Goal: Transaction & Acquisition: Purchase product/service

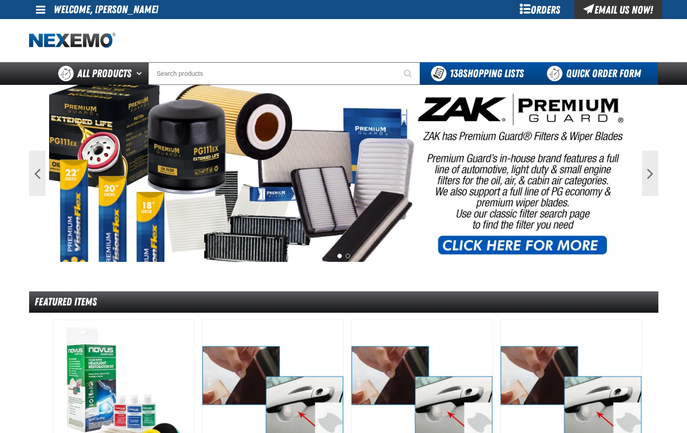
click at [605, 75] on link "Quick Order Form" at bounding box center [595, 73] width 123 height 23
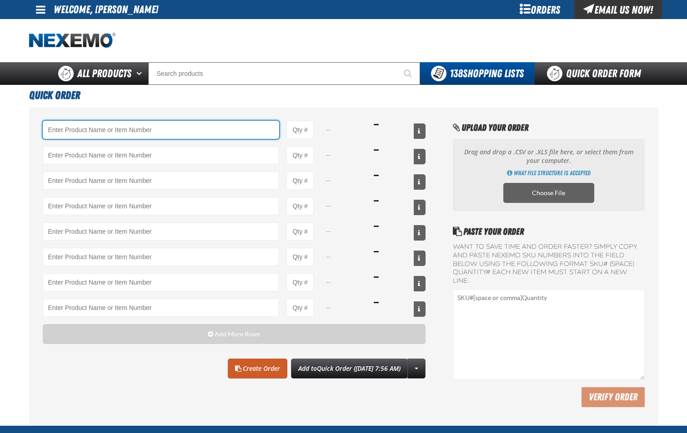
click at [75, 131] on input "Product" at bounding box center [161, 130] width 237 height 18
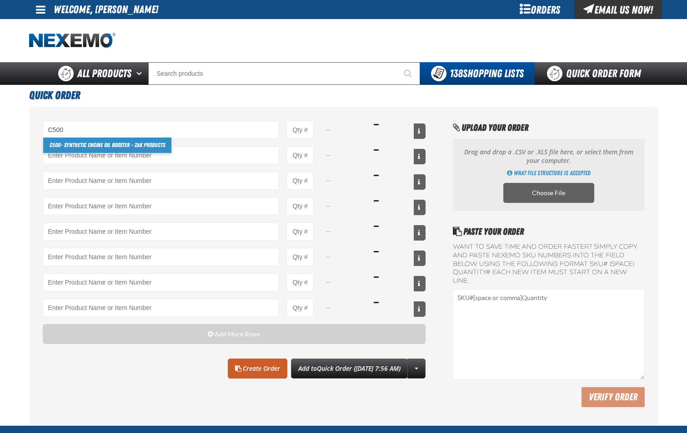
click at [79, 146] on link "C500 - Synthetic Engine Oil Booster - ZAK Products" at bounding box center [107, 145] width 128 height 15
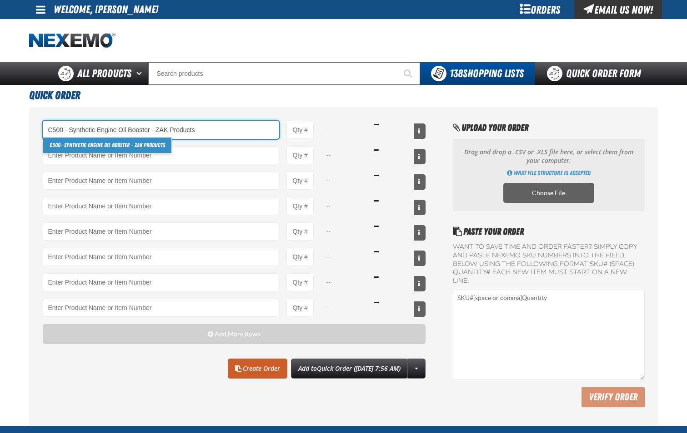
type input "C500 - Synthetic Engine Oil Booster - ZAK Products"
type input "1"
select select "bottle"
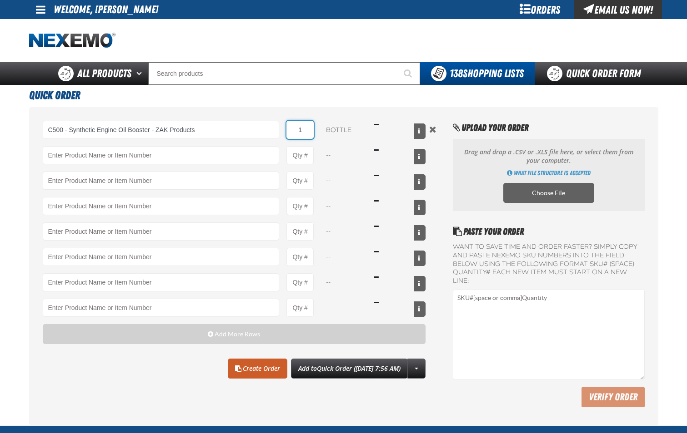
click at [305, 131] on input "1" at bounding box center [299, 130] width 27 height 18
type input "C500 - Synthetic Engine Oil Booster - ZAK Products"
type input "24"
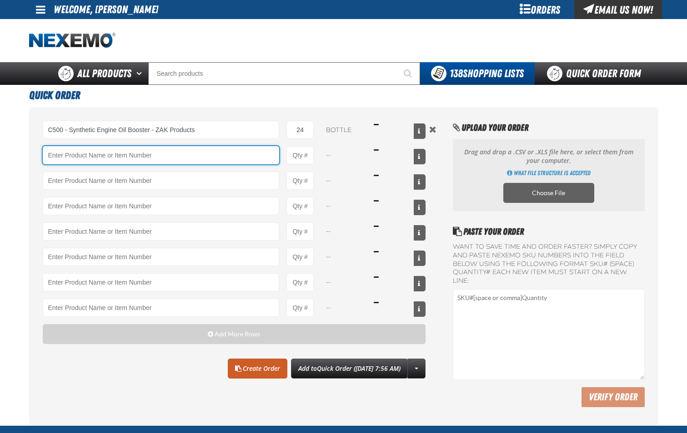
click at [212, 159] on input "Product" at bounding box center [161, 155] width 237 height 18
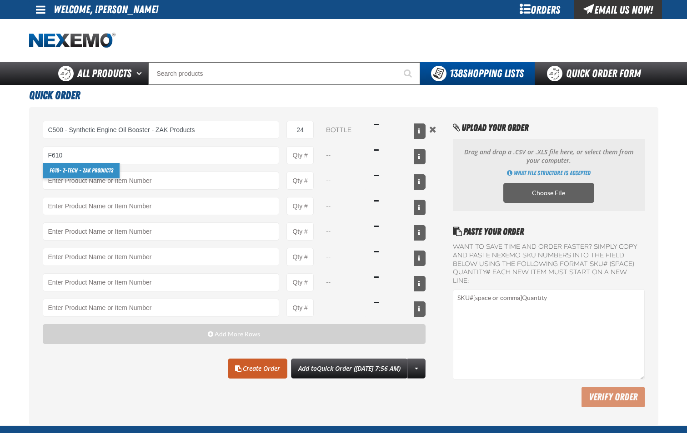
click at [105, 169] on link "F610 - Z-Tech - ZAK Products" at bounding box center [81, 170] width 76 height 15
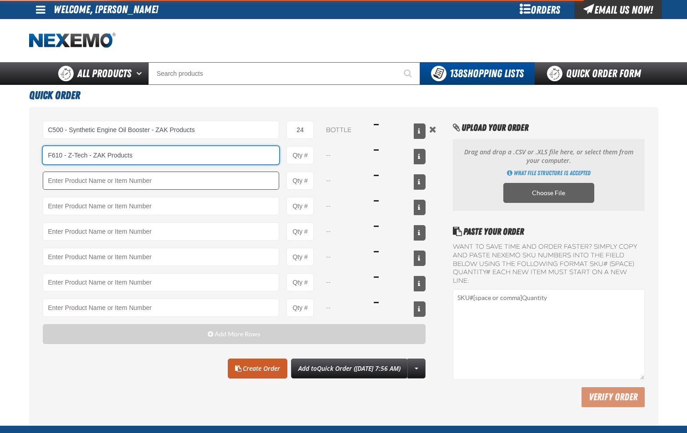
type input "F610 - Z-Tech - ZAK Products"
type input "1"
select select "bottle"
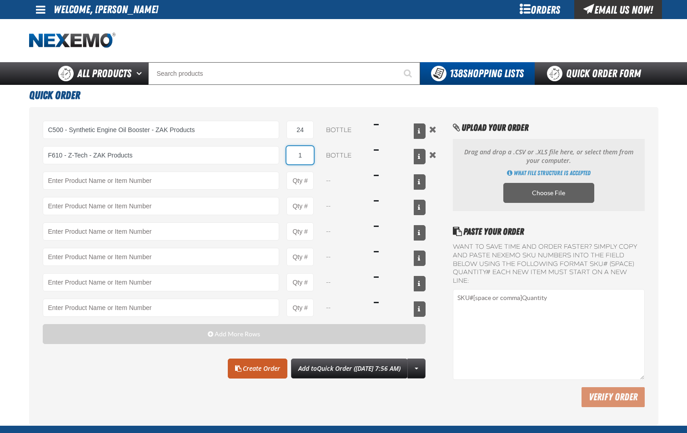
click at [304, 157] on input "1" at bounding box center [299, 155] width 27 height 18
type input "F610 - Z-Tech - ZAK Products"
type input "24"
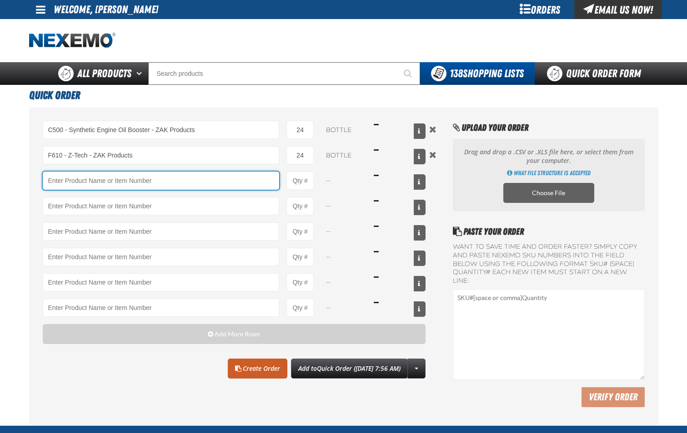
click at [88, 183] on input "Product" at bounding box center [161, 181] width 237 height 18
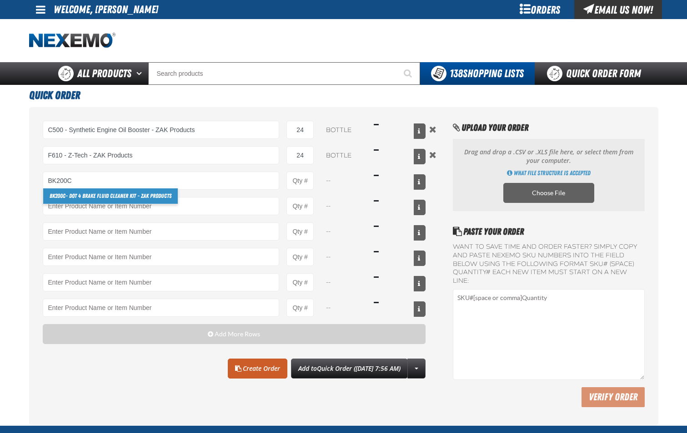
click at [108, 196] on link "BK200C - DOT 4 Brake Fluid Cleaner Kit - ZAK Products" at bounding box center [110, 196] width 134 height 15
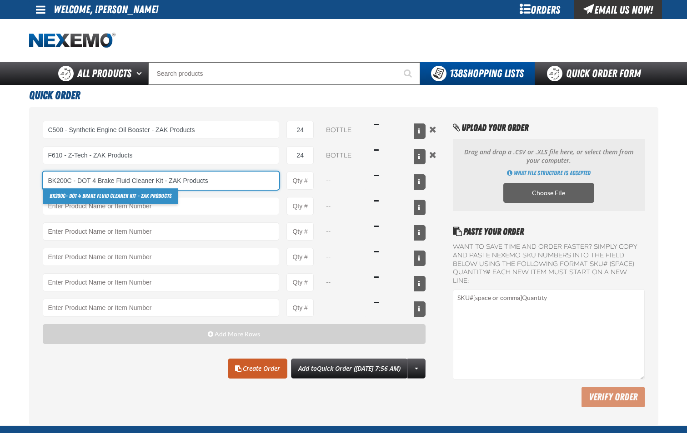
type input "BK200C - DOT 4 Brake Fluid Cleaner Kit - ZAK Products"
type input "1"
select select "kit"
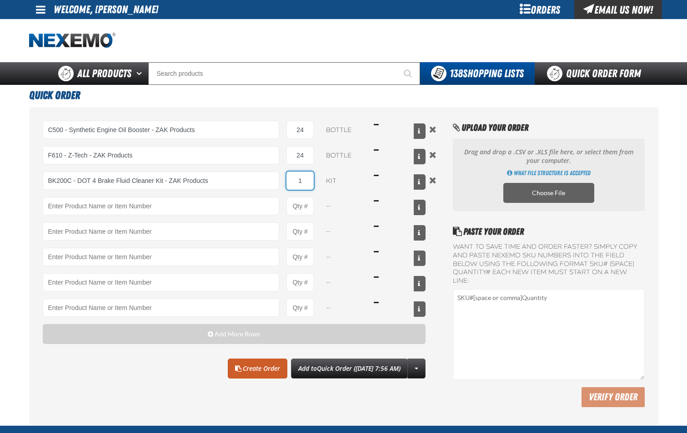
click at [308, 181] on input "1" at bounding box center [299, 181] width 27 height 18
type input "BK200C - DOT 4 Brake Fluid Cleaner Kit - ZAK Products"
type input "6"
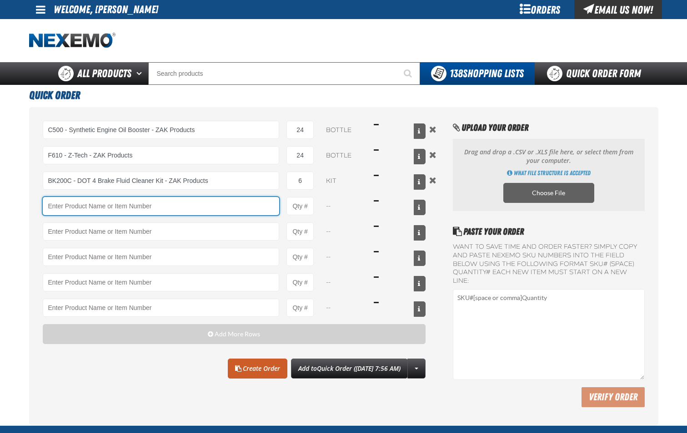
click at [244, 207] on input "Product" at bounding box center [161, 206] width 237 height 18
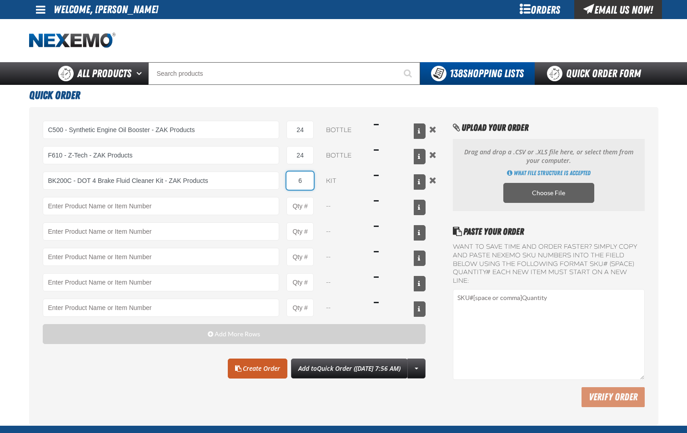
click at [305, 180] on input "6" at bounding box center [299, 181] width 27 height 18
type input "12"
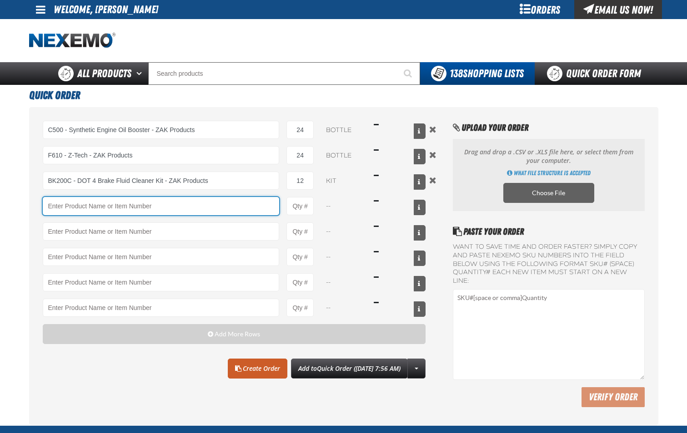
click at [245, 207] on input "Product" at bounding box center [161, 206] width 237 height 18
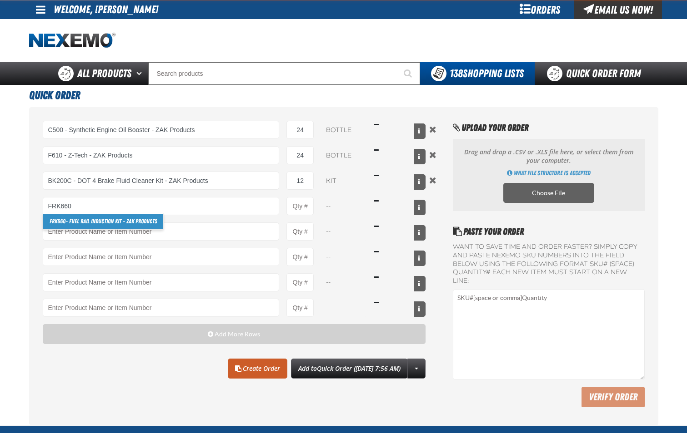
click at [154, 221] on link "FRK660 - Fuel Rail Induction Kit - ZAK Products" at bounding box center [103, 221] width 120 height 15
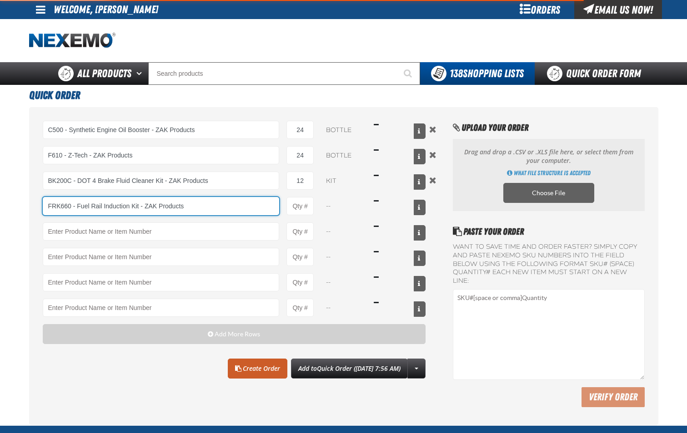
type input "FRK660 - Fuel Rail Induction Kit - ZAK Products"
type input "1"
select select "kit"
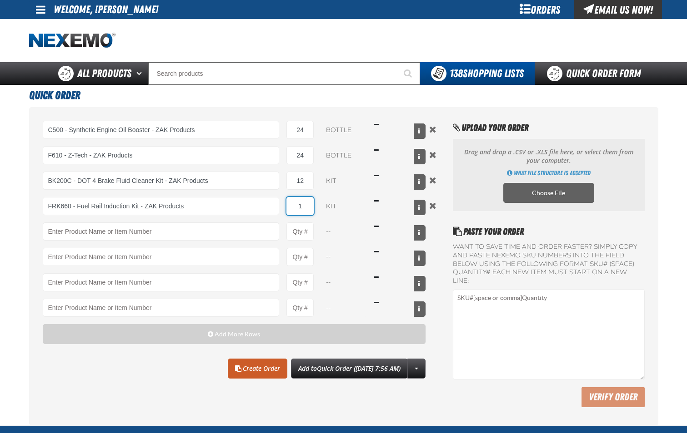
click at [302, 206] on input "1" at bounding box center [299, 206] width 27 height 18
type input "FRK660 - Fuel Rail Induction Kit - ZAK Products"
type input "12"
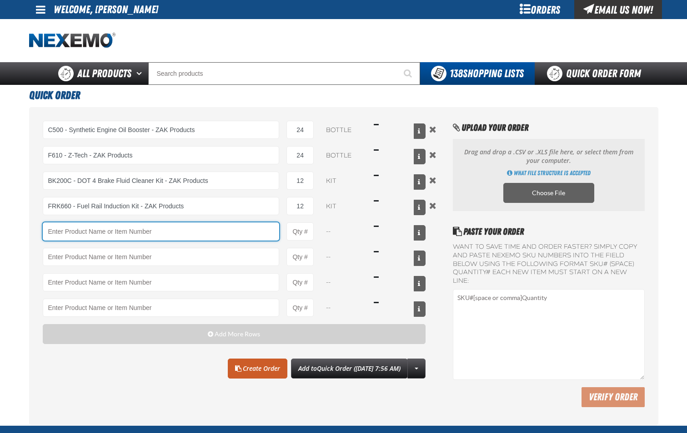
click at [261, 239] on input "Product" at bounding box center [161, 232] width 237 height 18
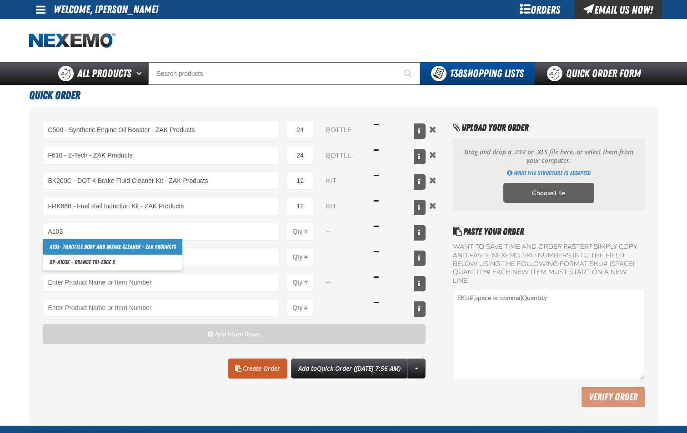
click at [147, 244] on link "A103 - Throttle Body and Intake Cleaner - ZAK Products" at bounding box center [112, 246] width 139 height 15
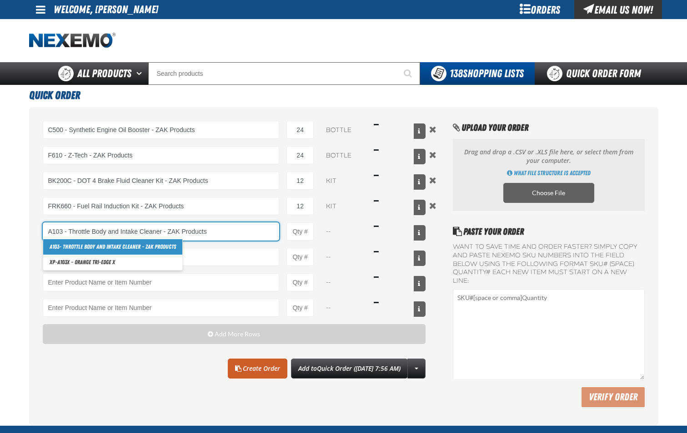
type input "A103 - Throttle Body and Intake Cleaner - ZAK Products"
type input "1"
select select "can"
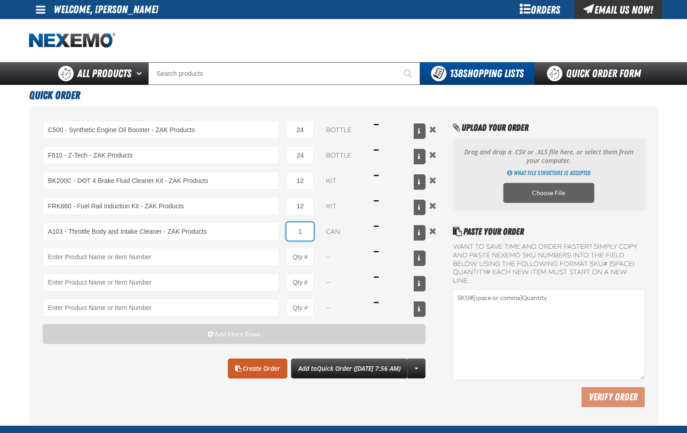
click at [304, 232] on input "1" at bounding box center [299, 232] width 27 height 18
type input "A103 - Throttle Body and Intake Cleaner - ZAK Products"
type input "12"
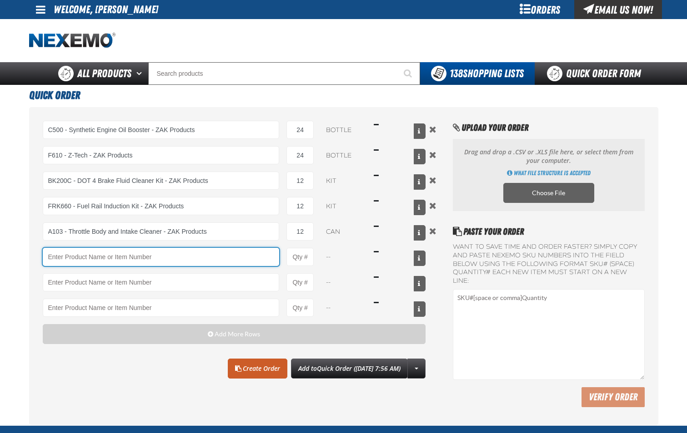
click at [242, 264] on input "Product" at bounding box center [161, 257] width 237 height 18
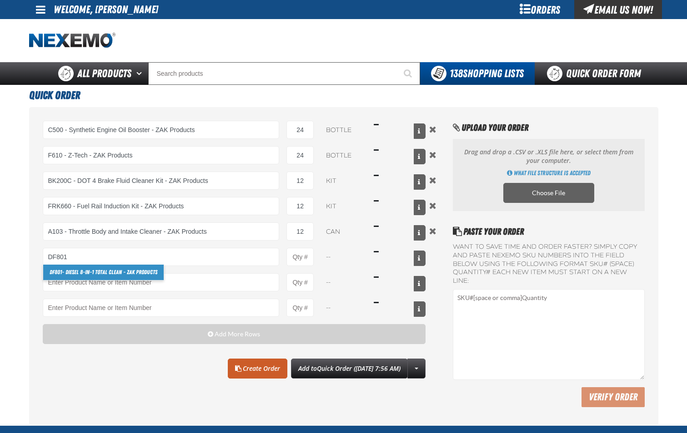
click at [147, 272] on link "DF801 - DIESEL 8-in-1 TOTAL CLEAN - ZAK Products" at bounding box center [103, 272] width 120 height 15
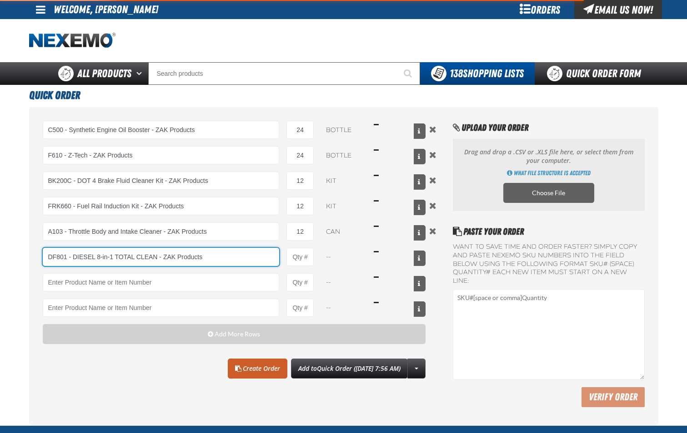
type input "DF801 - DIESEL 8-in-1 TOTAL CLEAN - ZAK Products"
type input "1"
select select "bottle"
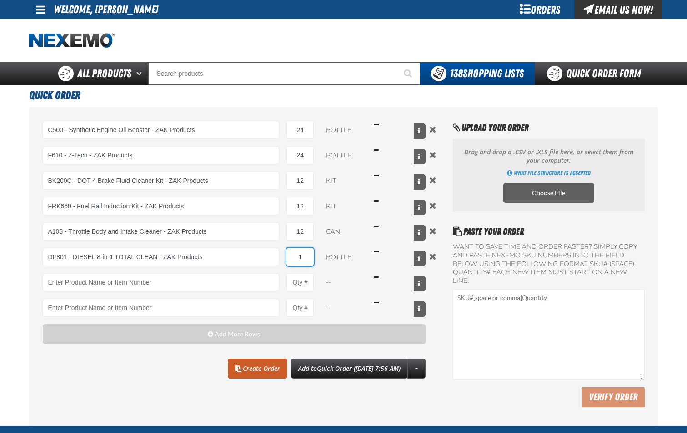
click at [303, 258] on input "1" at bounding box center [299, 257] width 27 height 18
type input "DF801 - DIESEL 8-in-1 TOTAL CLEAN - ZAK Products"
type input "6"
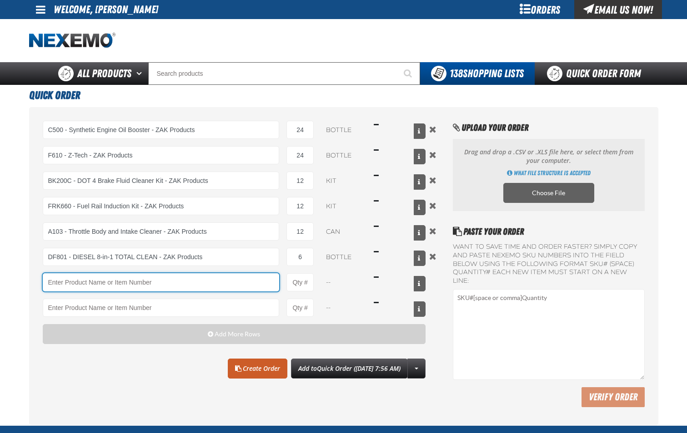
click at [252, 289] on input "Product" at bounding box center [161, 283] width 237 height 18
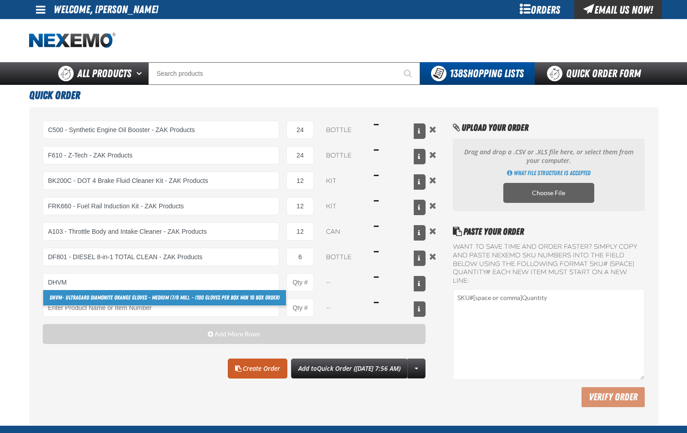
click at [205, 299] on link "DHVM - Ultragard Diamonite Orange Gloves - Medium (7/8 mil). - (100 gloves per …" at bounding box center [164, 297] width 243 height 15
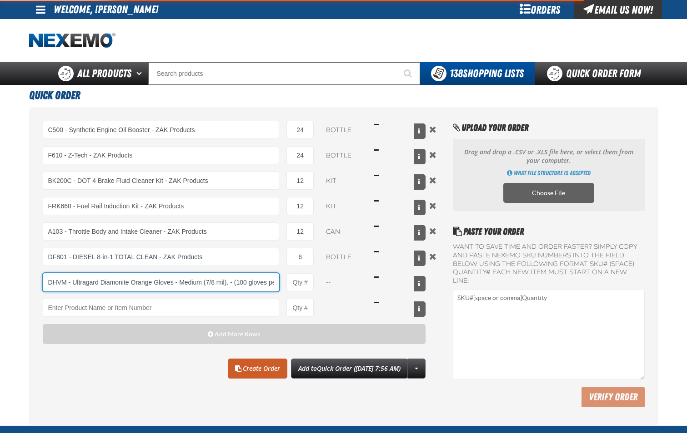
scroll to position [0, 69]
type input "DHVM - Ultragard Diamonite Orange Gloves - Medium (7/8 mil). - (100 gloves per …"
type input "1"
select select "box"
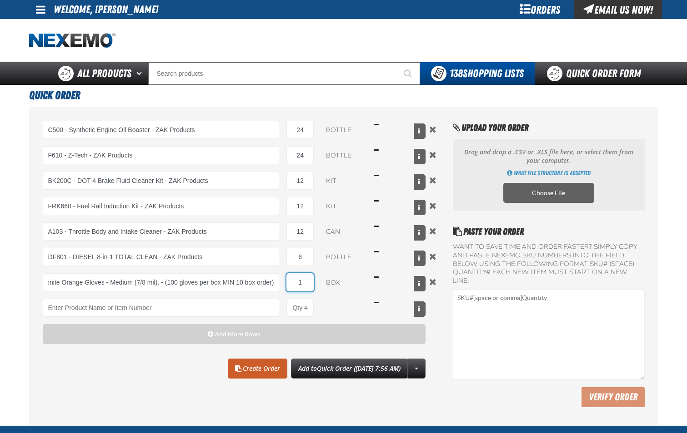
click at [308, 283] on input "1" at bounding box center [299, 283] width 27 height 18
type input "DHVM - Ultragard Diamonite Orange Gloves - Medium (7/8 mil). - (100 gloves per …"
type input "40"
click at [236, 373] on link "Create Order" at bounding box center [258, 369] width 60 height 20
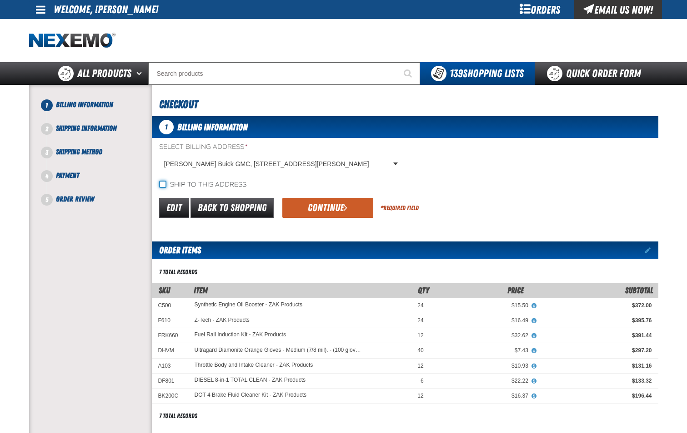
click at [164, 184] on input "Ship to this address" at bounding box center [162, 184] width 7 height 7
checkbox input "true"
click at [308, 204] on button "Continue" at bounding box center [327, 208] width 91 height 20
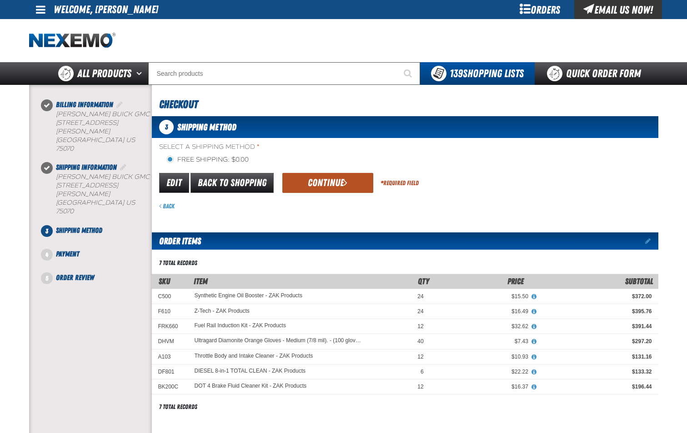
click at [323, 187] on button "Continue" at bounding box center [327, 183] width 91 height 20
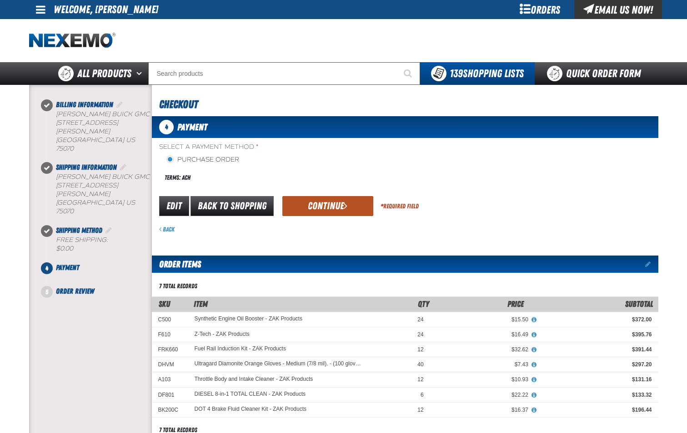
click at [330, 204] on button "Continue" at bounding box center [327, 206] width 91 height 20
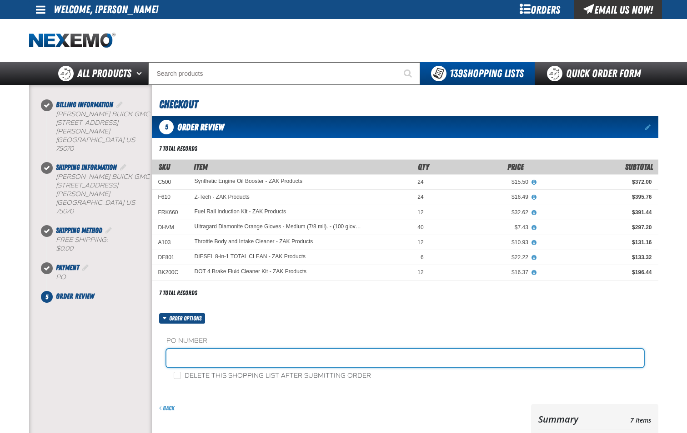
click at [263, 357] on input "text" at bounding box center [404, 358] width 477 height 18
type input "PARTS-JL"
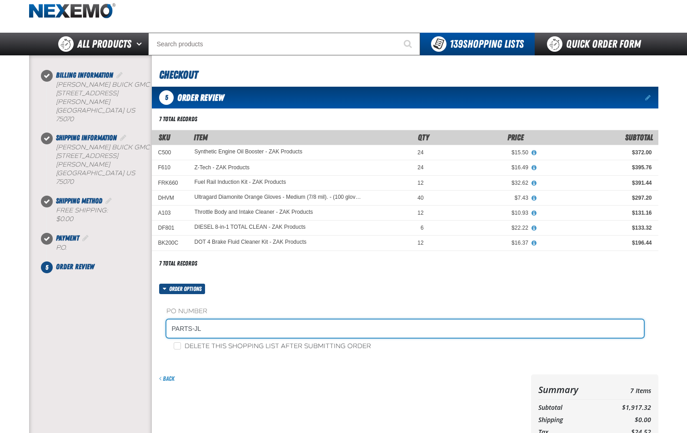
scroll to position [45, 0]
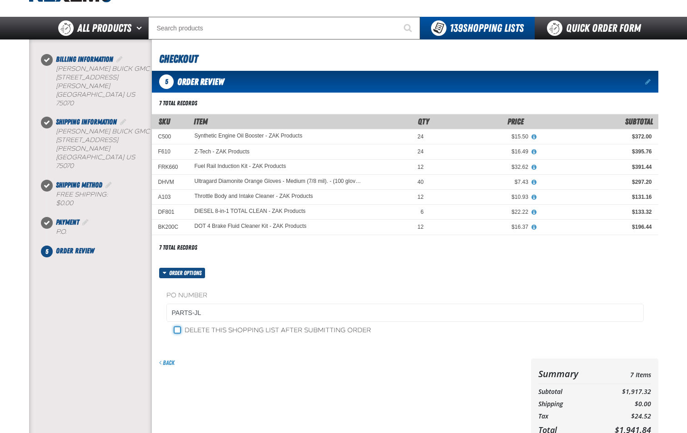
click at [180, 331] on input "Delete this shopping list after submitting order" at bounding box center [177, 330] width 7 height 7
checkbox input "true"
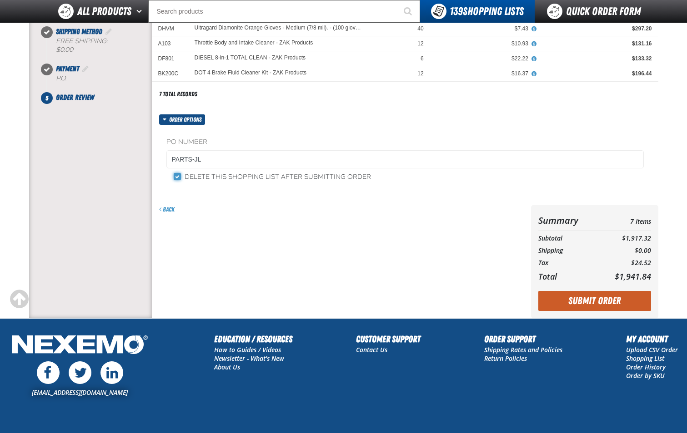
scroll to position [182, 0]
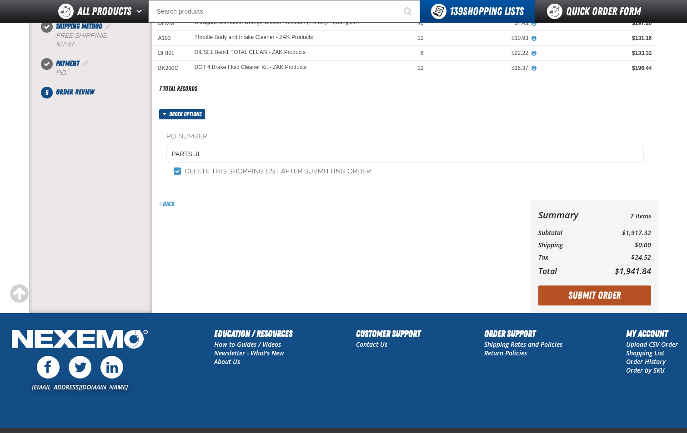
click at [587, 299] on button "Submit Order" at bounding box center [594, 296] width 113 height 20
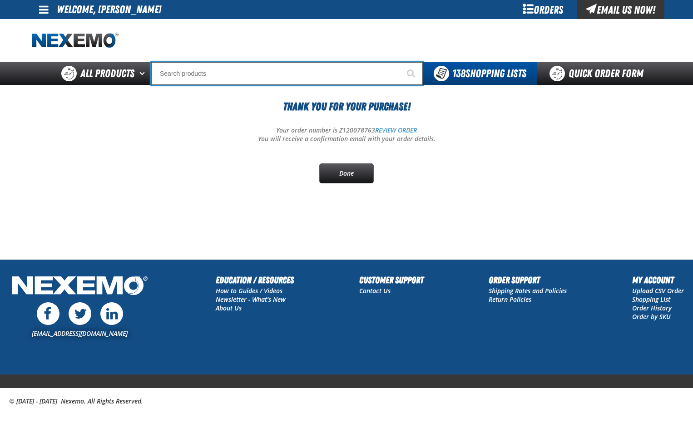
click at [231, 80] on input "Search" at bounding box center [287, 73] width 272 height 23
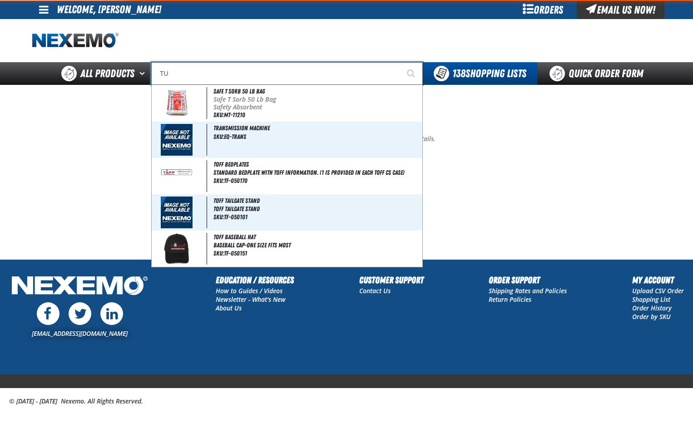
type input "TUR"
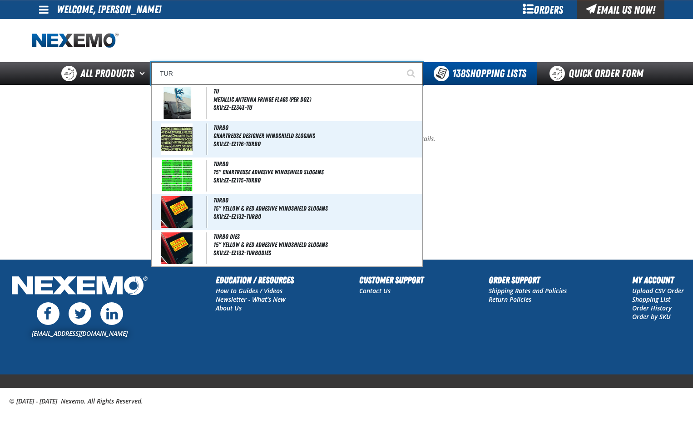
type input "TURBO"
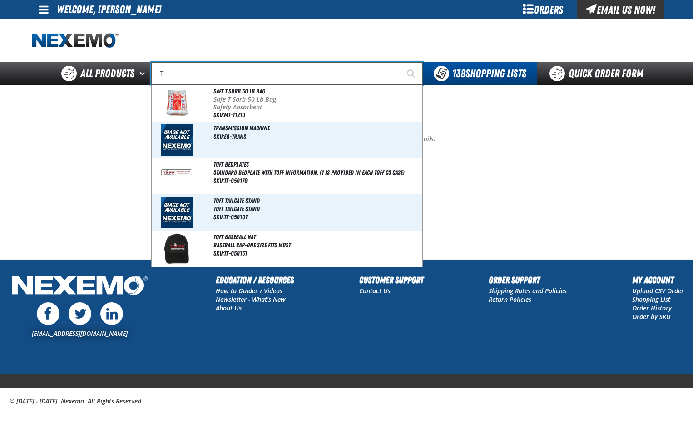
type input "TI"
type input "TIRE SALE"
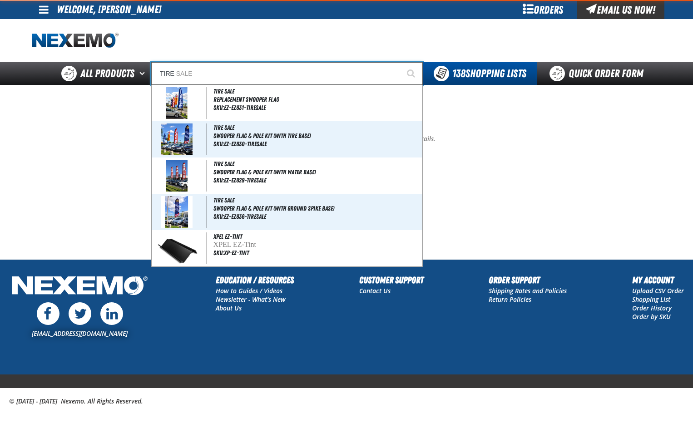
type input "TIRE"
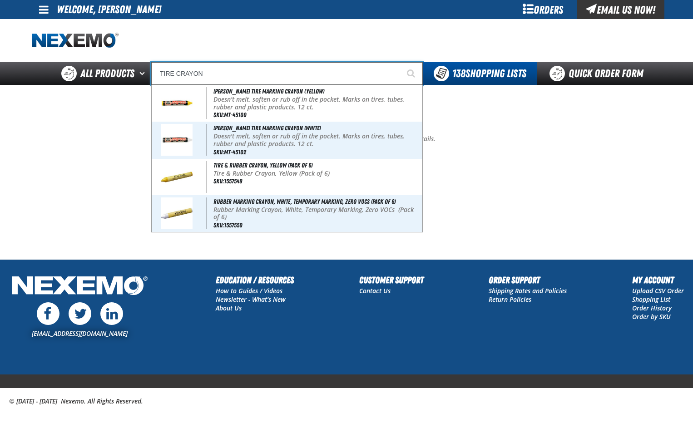
type input "TIRE CRAYON"
click at [400, 62] on button "Start Searching" at bounding box center [411, 73] width 23 height 23
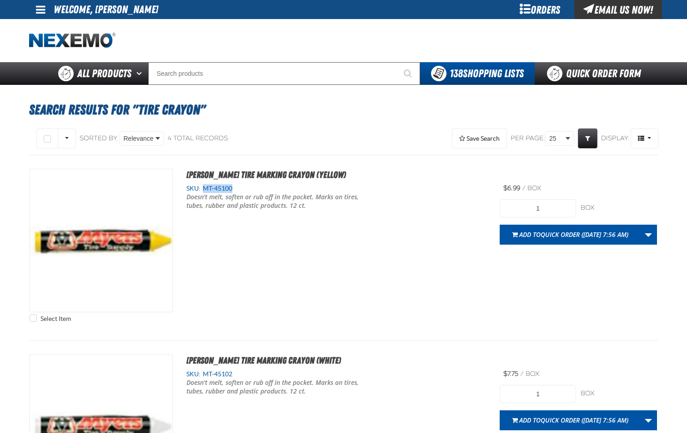
drag, startPoint x: 205, startPoint y: 188, endPoint x: 234, endPoint y: 188, distance: 29.1
click at [234, 188] on div "SKU: MT-45100" at bounding box center [336, 188] width 300 height 9
copy span "MT-45100"
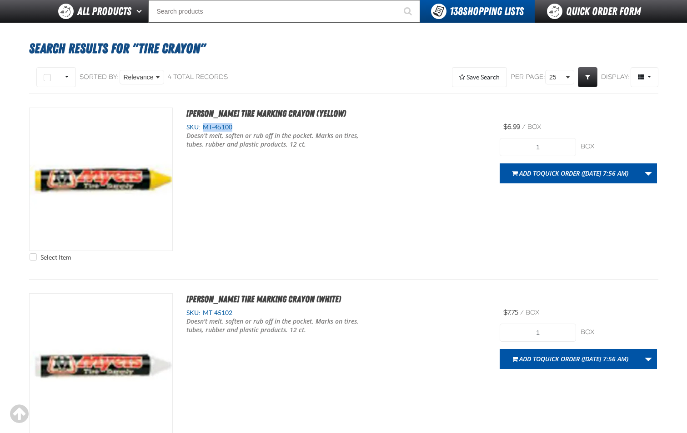
scroll to position [91, 0]
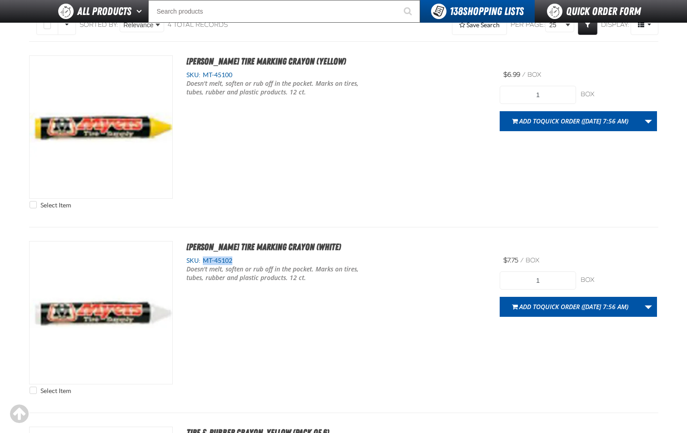
drag, startPoint x: 202, startPoint y: 259, endPoint x: 232, endPoint y: 257, distance: 30.0
click at [232, 257] on span "MT-45102" at bounding box center [216, 260] width 32 height 7
copy span "MT-45102"
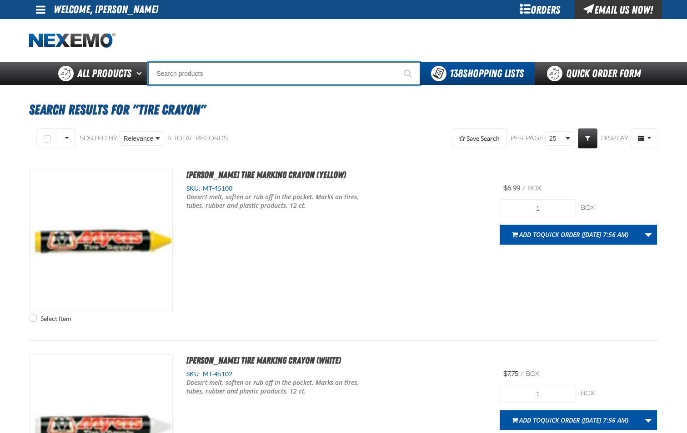
click at [269, 77] on input "Search" at bounding box center [284, 73] width 272 height 23
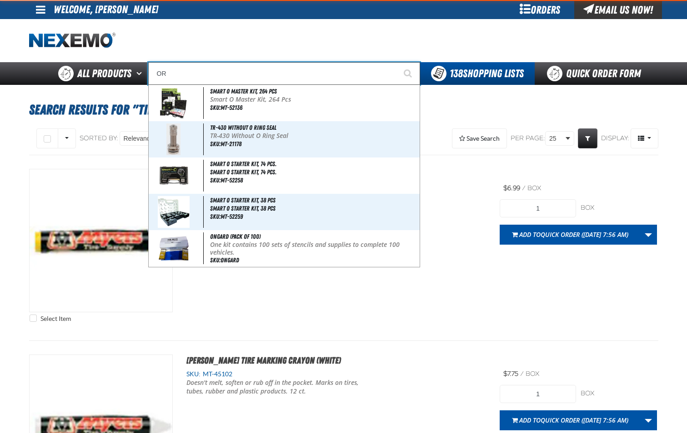
type input "ORA"
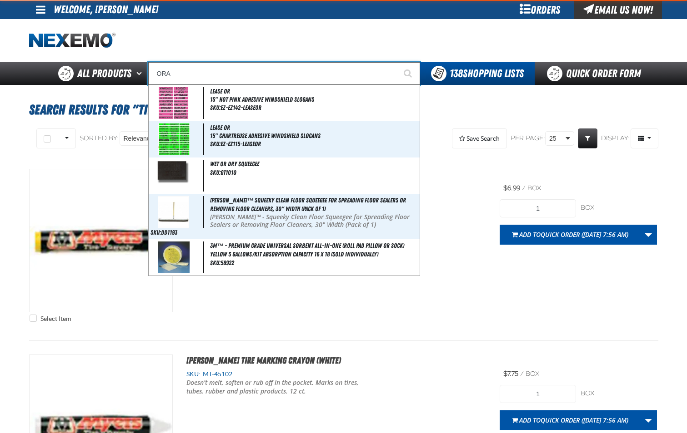
type input "ORANGE"
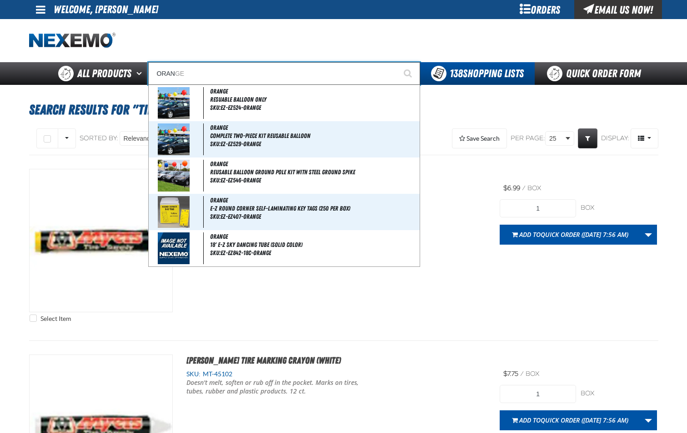
type input "ORANG"
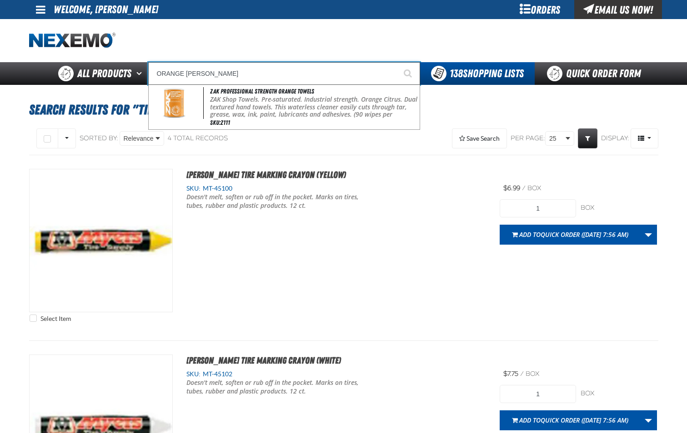
type input "ORANGE TOWE"
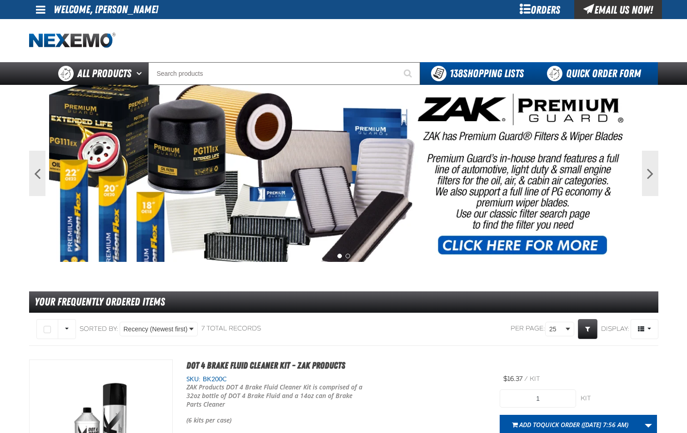
click at [610, 75] on link "Quick Order Form" at bounding box center [595, 73] width 123 height 23
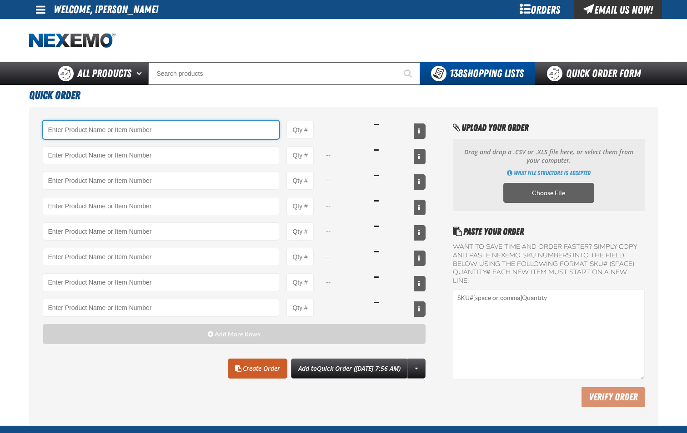
paste input "MT-45100"
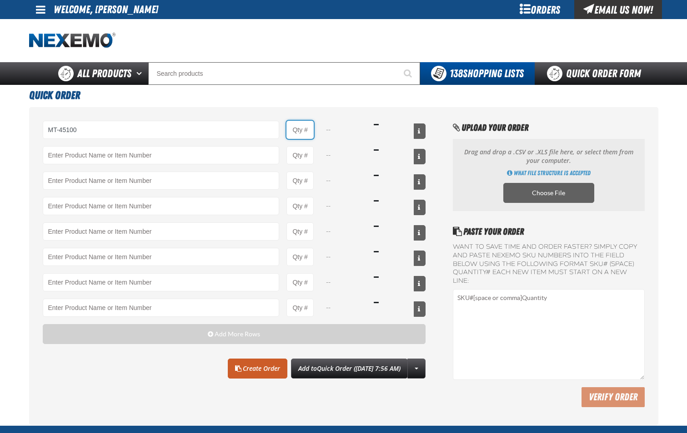
click at [310, 136] on input "Product Quantity" at bounding box center [299, 130] width 27 height 18
type input "MT-45100 - Myers Tire Marking Crayon (Yellow)"
type input "1"
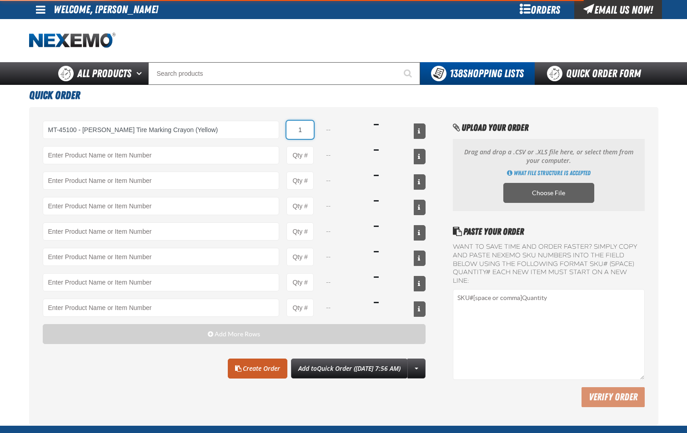
select select "box"
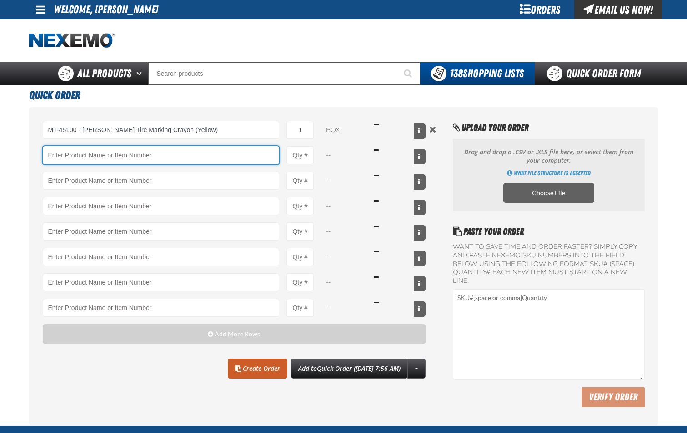
paste input "MT-45102"
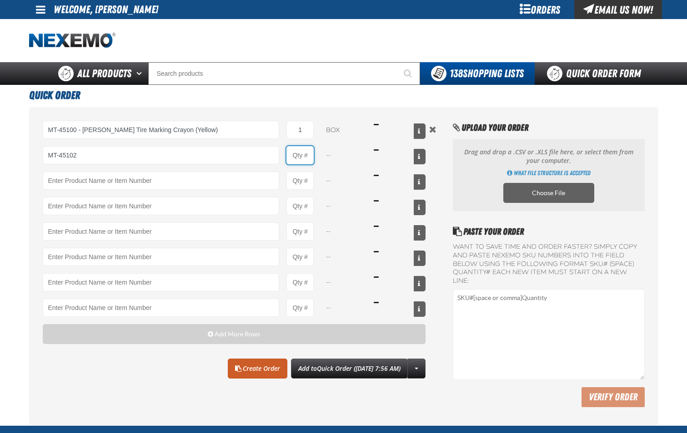
click at [306, 158] on input "Product Quantity" at bounding box center [299, 155] width 27 height 18
type input "MT-45102 - Myers Tire Marking Crayon (White)"
type input "1"
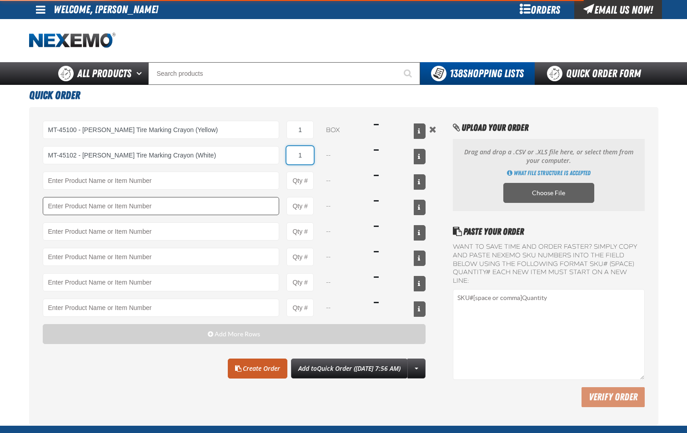
select select "box"
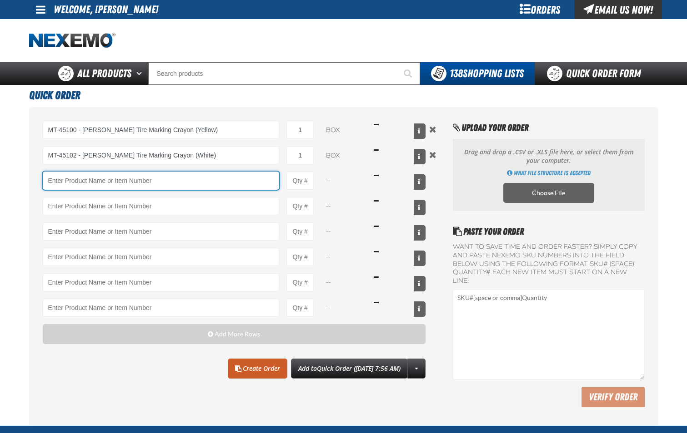
click at [179, 187] on input "Product" at bounding box center [161, 181] width 237 height 18
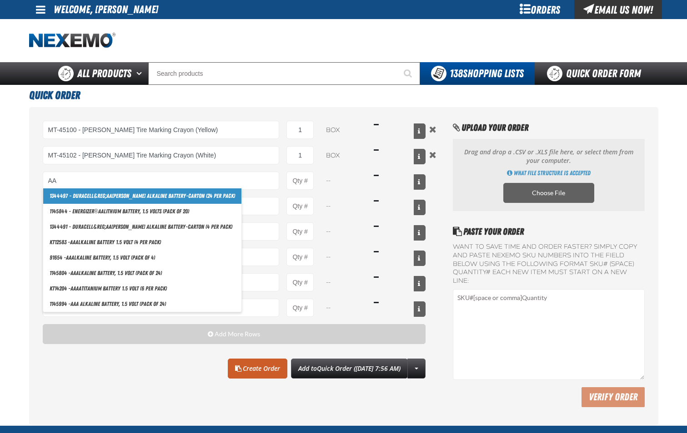
click at [174, 197] on link "1344497 - Duracell&reg; AA Procell Alkaline Battery-Carton (24 per pack)" at bounding box center [142, 196] width 198 height 15
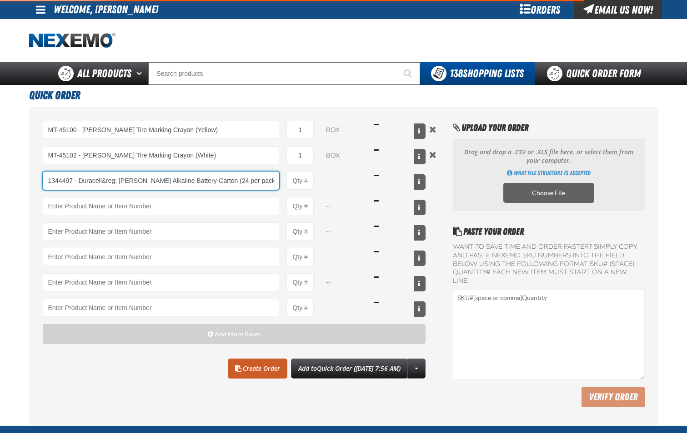
type input "1344497 - Duracell&amp;reg; AA Procell Alkaline Battery-Carton (24 per pack)"
type input "1"
select select "pack"
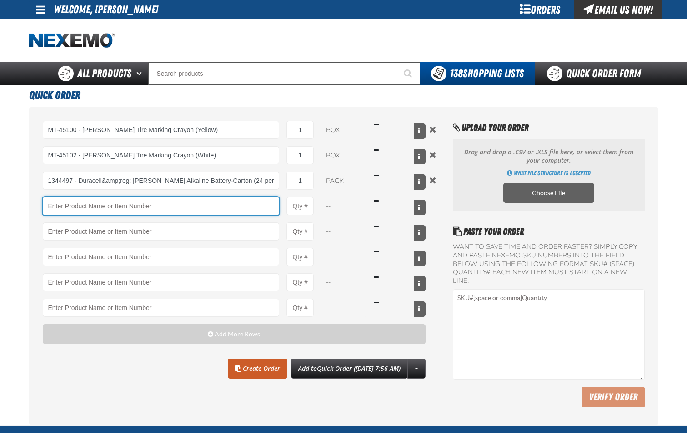
click at [171, 206] on input "Product" at bounding box center [161, 206] width 237 height 18
type input "1344497 - Duracell&amp;reg; AA Procell Alkaline Battery-Carton (24 per pack)"
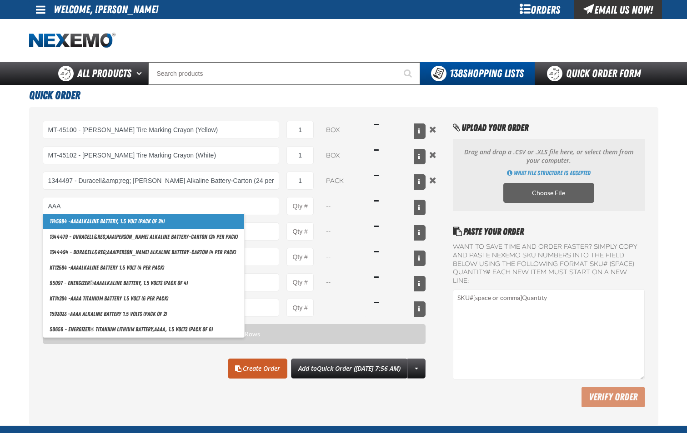
click at [158, 221] on link "1145994 - AAA Alkaline Battery, 1.5 Volt (Pack of 24)" at bounding box center [143, 221] width 201 height 15
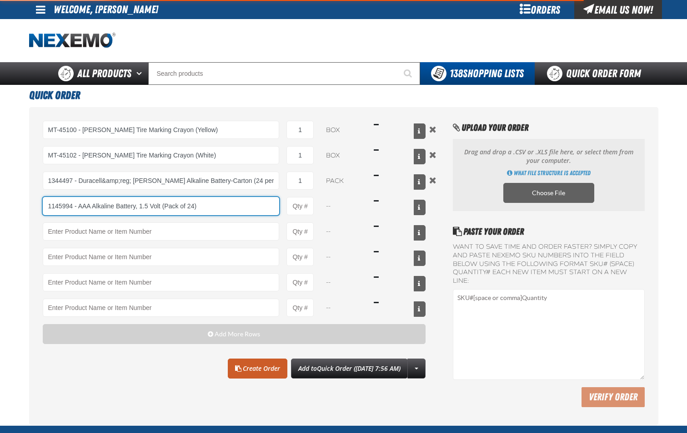
type input "1145994 - AAA Alkaline Battery, 1.5 Volt (Pack of 24)"
type input "1"
select select "pack"
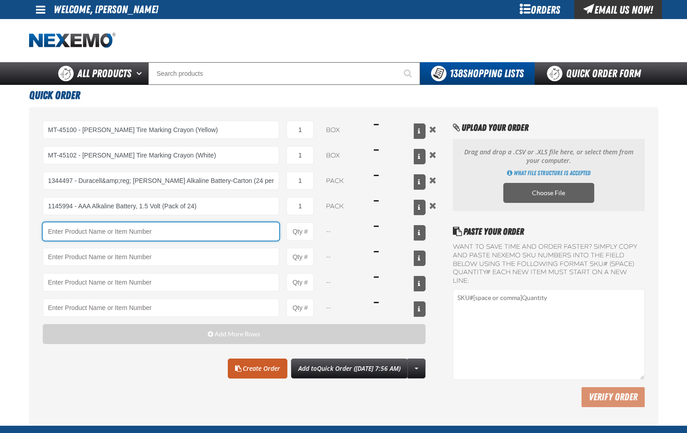
click at [108, 237] on input "Product" at bounding box center [161, 232] width 237 height 18
type input "1145994 - AAA Alkaline Battery, 1.5 Volt (Pack of 24)"
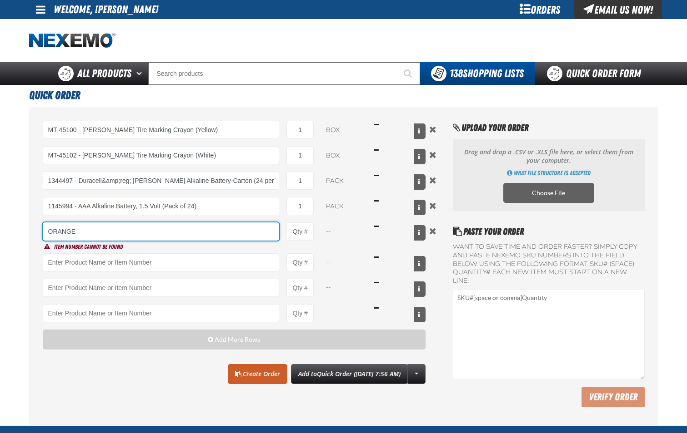
click at [161, 229] on input "ORANGE" at bounding box center [161, 232] width 237 height 18
type input "O"
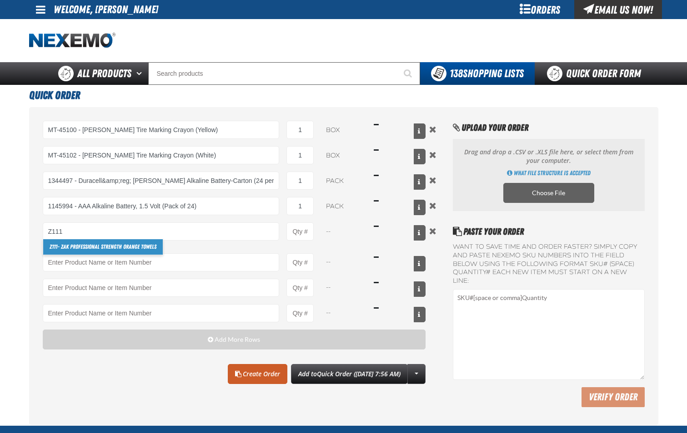
click at [136, 248] on link "Z111 - ZAK Professional Strength Orange Towels" at bounding box center [102, 246] width 119 height 15
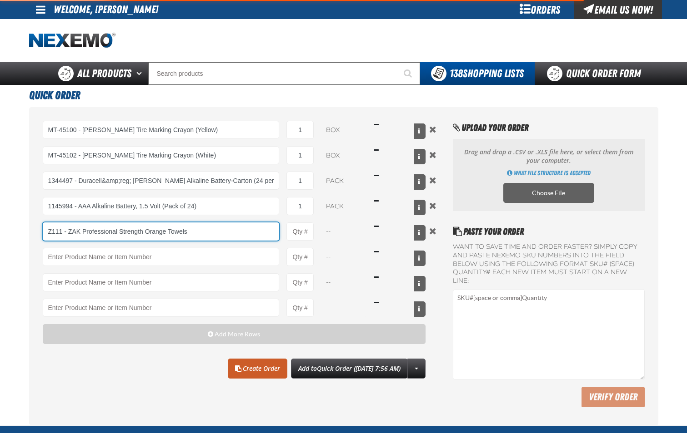
type input "Z111 - ZAK Professional Strength Orange Towels"
type input "1"
select select "canister"
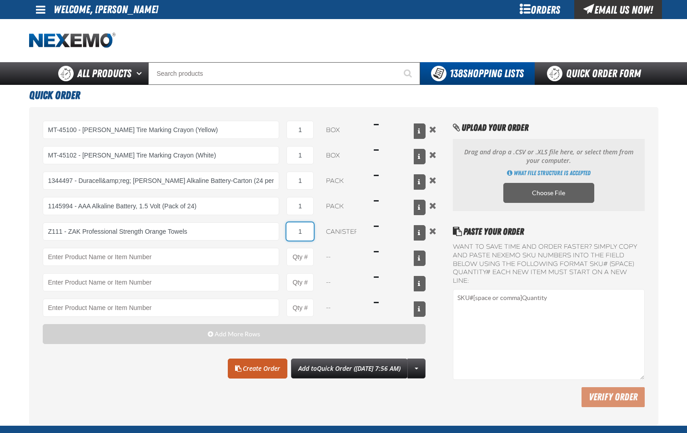
click at [303, 235] on input "1" at bounding box center [299, 232] width 27 height 18
type input "Z111 - ZAK Professional Strength Orange Towels"
type input "6"
click at [248, 370] on link "Create Order" at bounding box center [258, 369] width 60 height 20
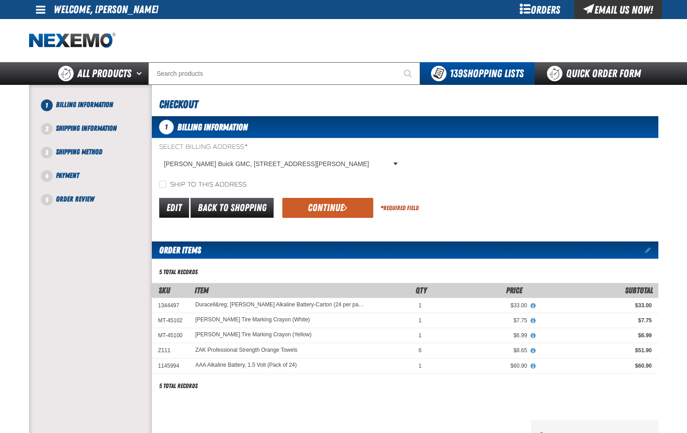
click at [166, 186] on label "Ship to this address" at bounding box center [202, 185] width 87 height 9
click at [166, 186] on input "Ship to this address" at bounding box center [162, 184] width 7 height 7
checkbox input "true"
click at [346, 207] on span "submit" at bounding box center [345, 208] width 4 height 10
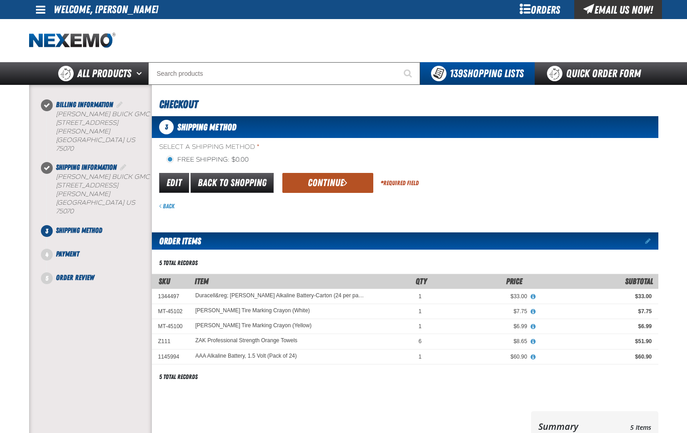
click at [339, 184] on button "Continue" at bounding box center [327, 183] width 91 height 20
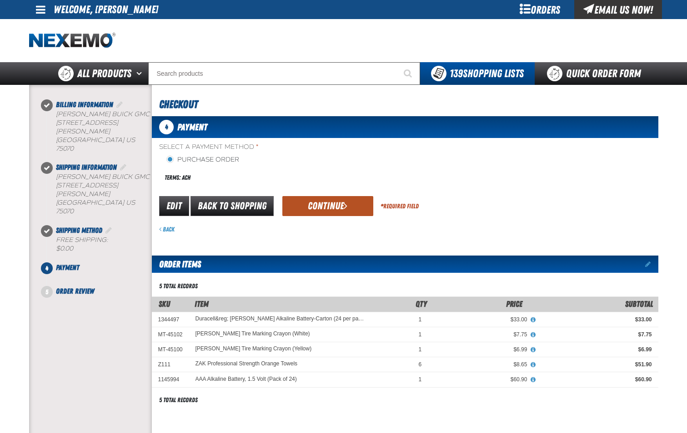
click at [324, 209] on button "Continue" at bounding box center [327, 206] width 91 height 20
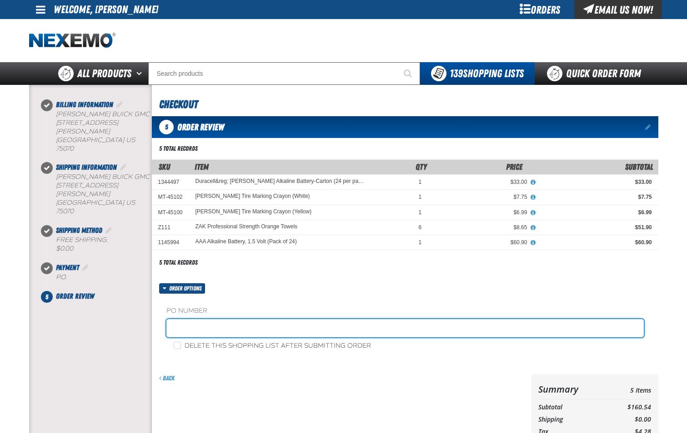
click at [285, 325] on input "text" at bounding box center [404, 328] width 477 height 18
type input "SHOP-JL"
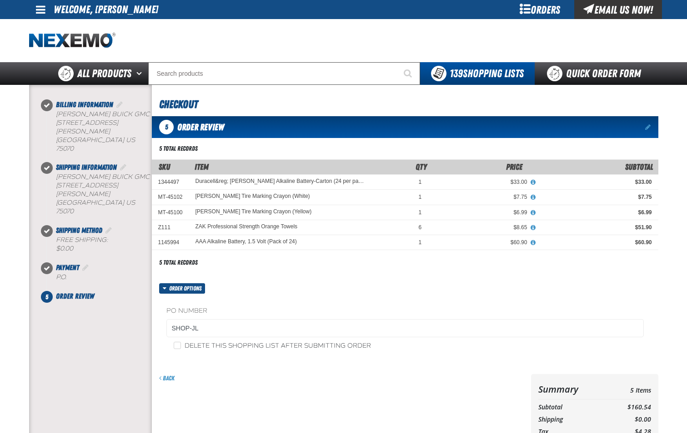
click at [173, 338] on fieldset "PO Number SHOP-JL" at bounding box center [404, 324] width 477 height 35
click at [175, 341] on div "Delete this shopping list after submitting order" at bounding box center [404, 346] width 477 height 10
click at [176, 346] on input "Delete this shopping list after submitting order" at bounding box center [177, 345] width 7 height 7
checkbox input "true"
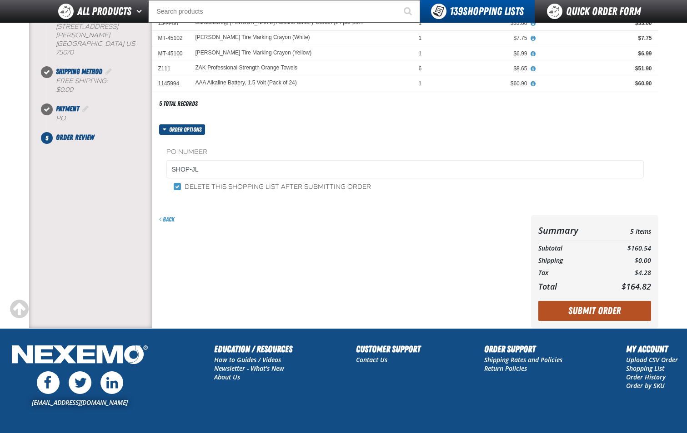
click at [586, 315] on button "Submit Order" at bounding box center [594, 311] width 113 height 20
